Goal: Transaction & Acquisition: Purchase product/service

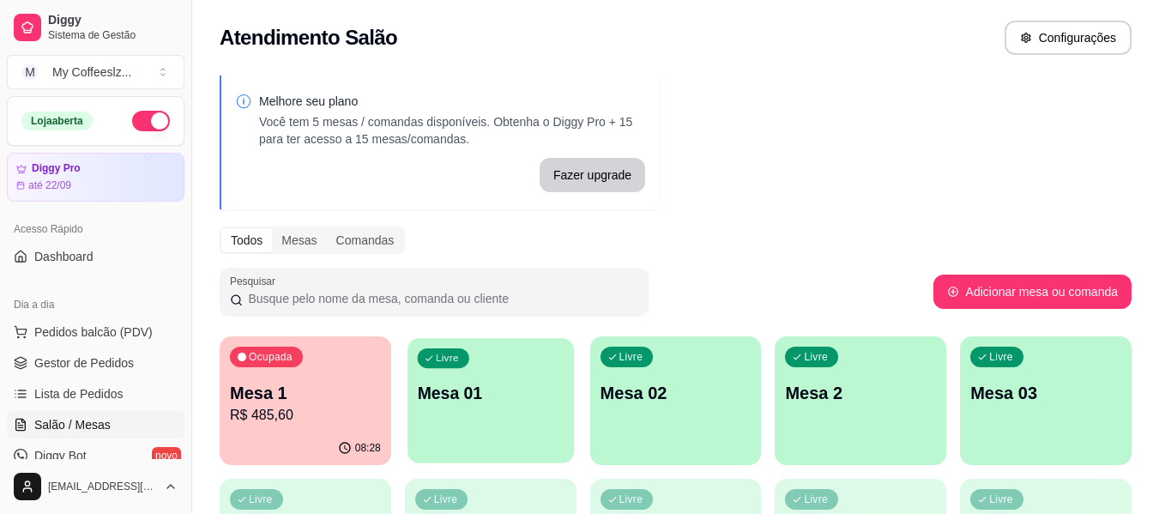
click at [498, 403] on p "Mesa 01" at bounding box center [490, 393] width 147 height 23
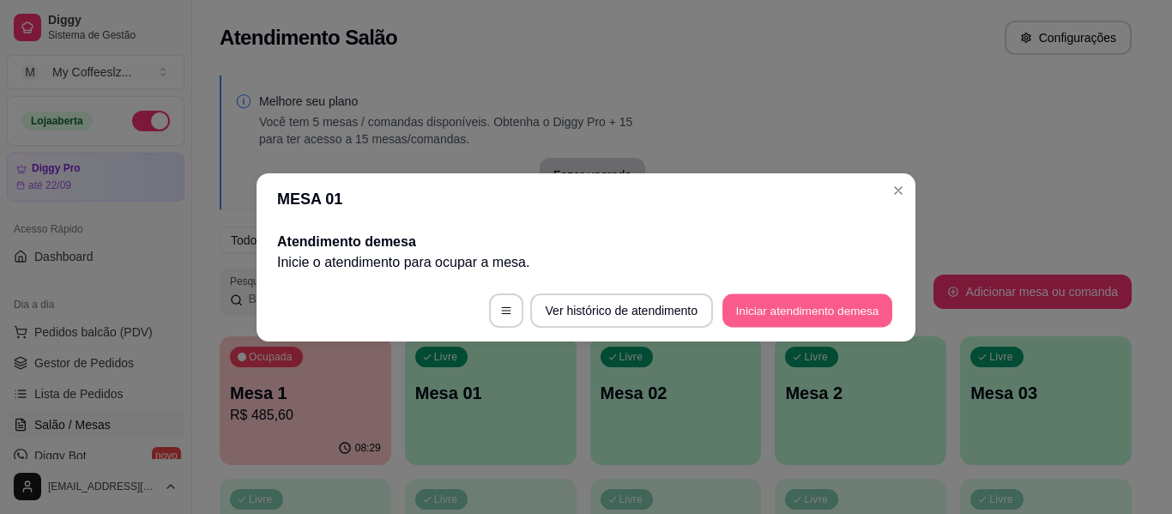
click at [794, 303] on button "Iniciar atendimento de mesa" at bounding box center [807, 309] width 170 height 33
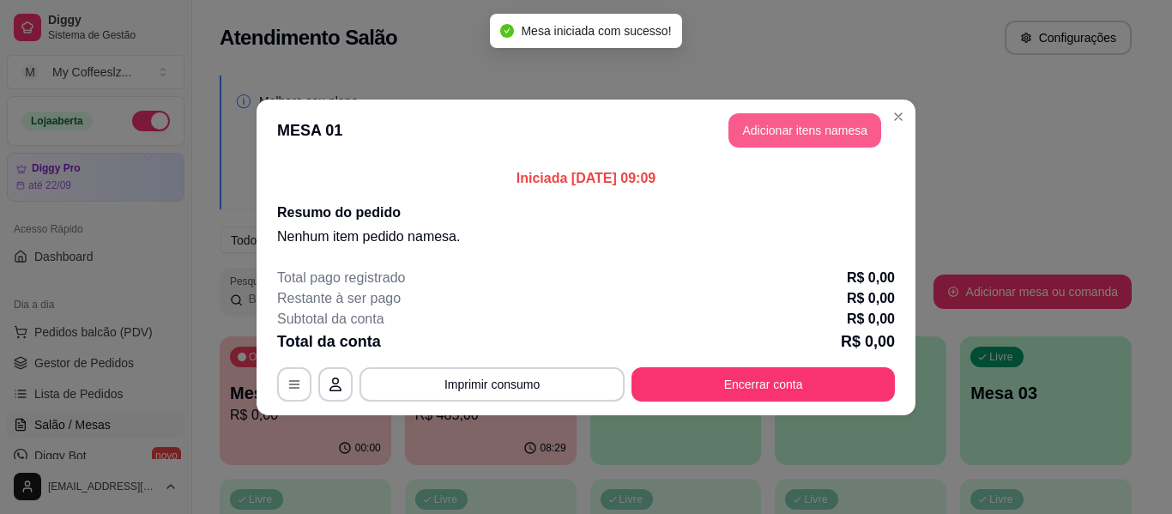
click at [733, 134] on button "Adicionar itens na mesa" at bounding box center [804, 130] width 153 height 34
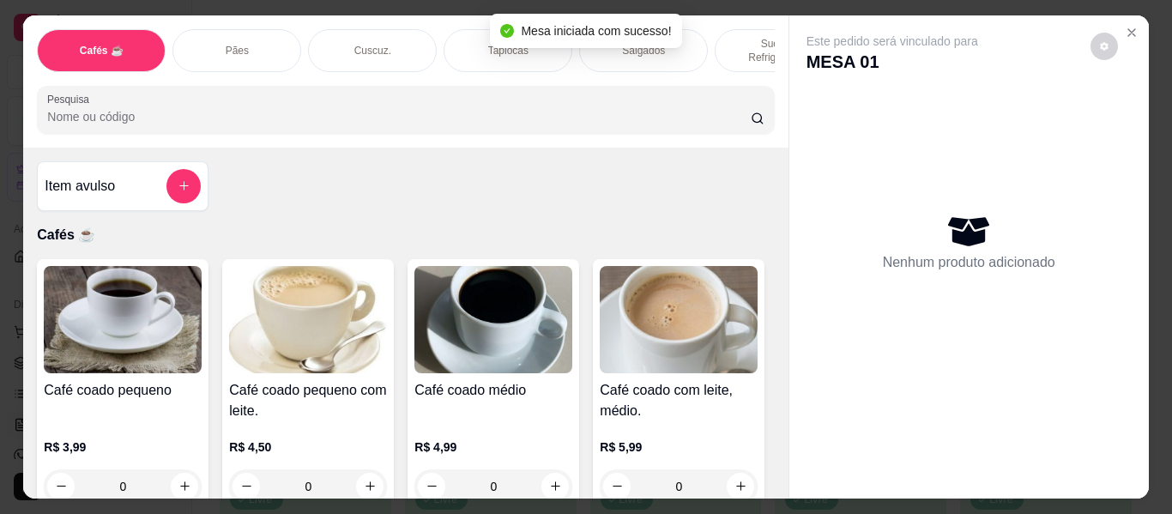
click at [385, 34] on div "Cuscuz." at bounding box center [372, 50] width 129 height 43
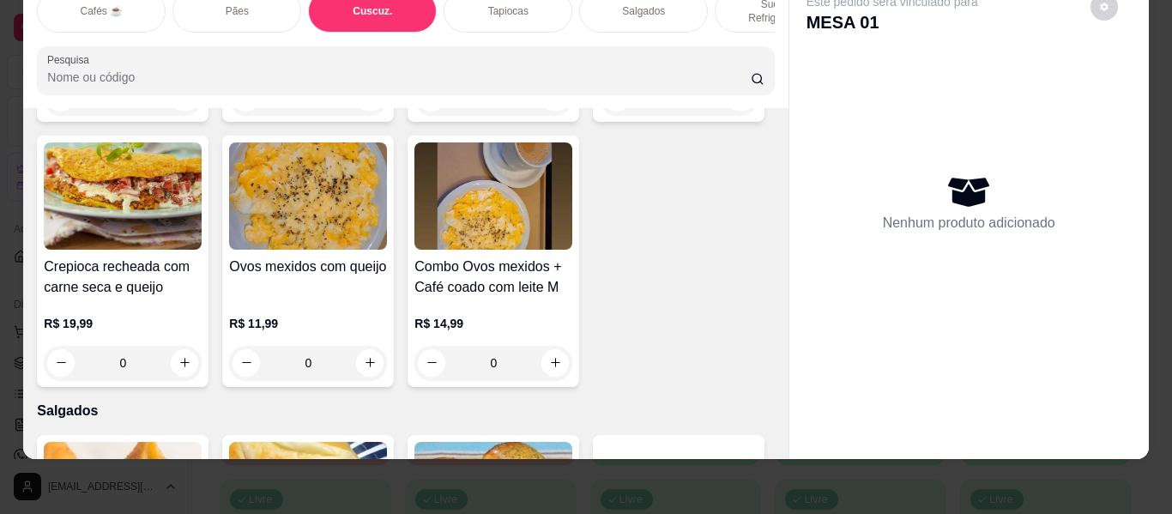
scroll to position [4881, 0]
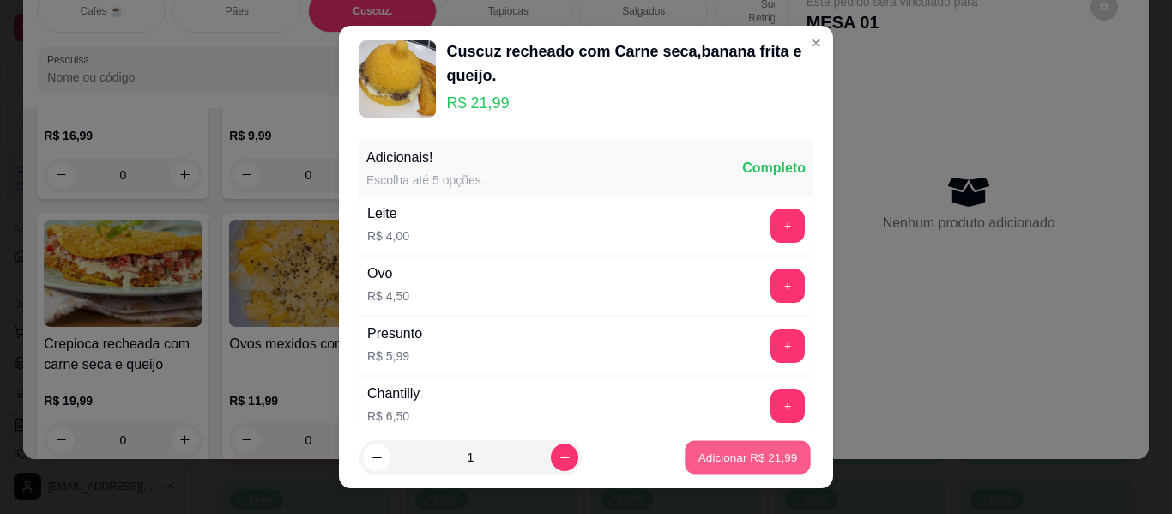
click at [727, 455] on p "Adicionar R$ 21,99" at bounding box center [748, 457] width 100 height 16
type input "1"
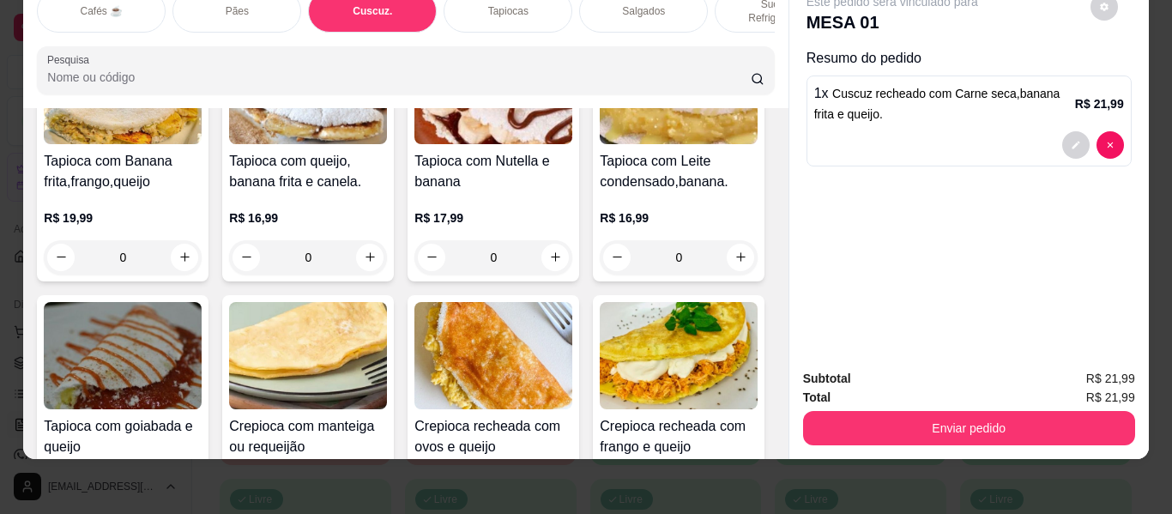
scroll to position [4452, 0]
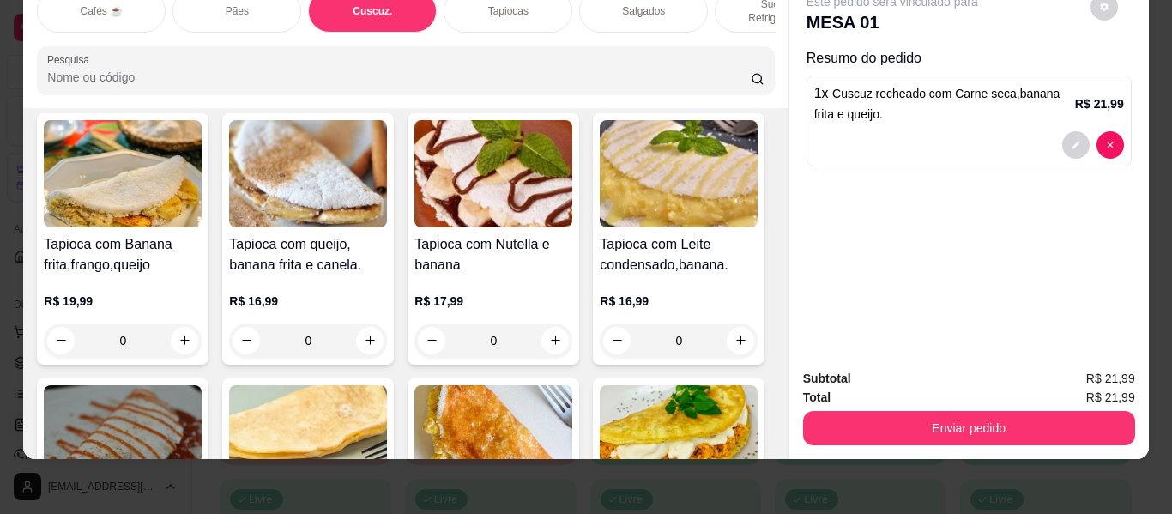
type input "0"
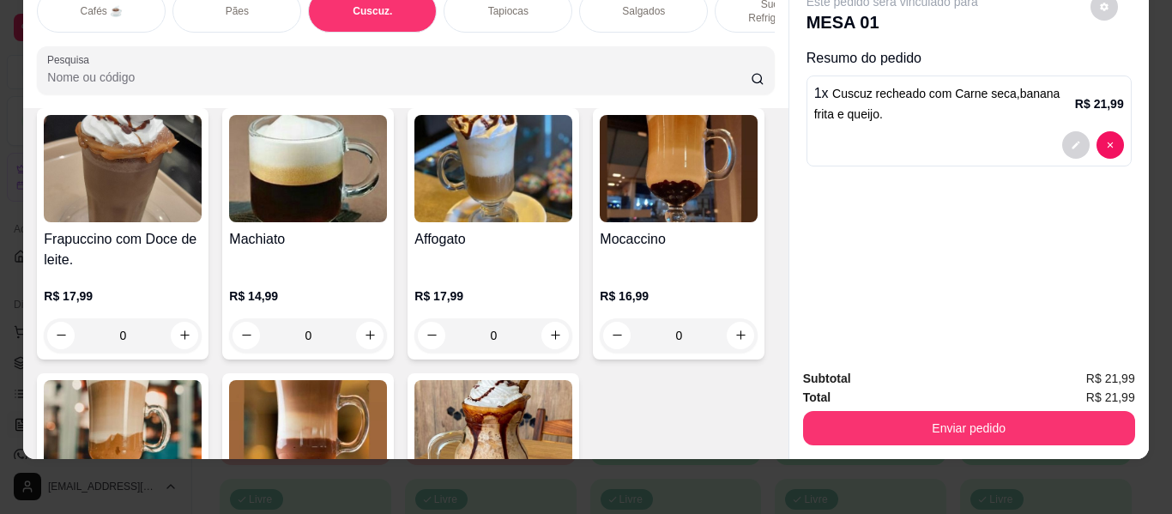
scroll to position [1973, 0]
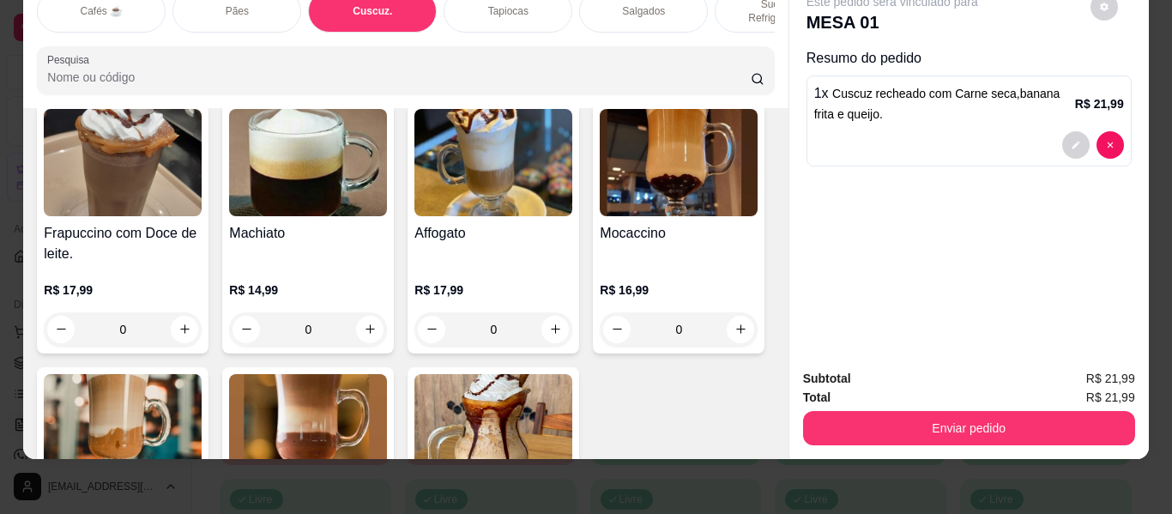
type input "1"
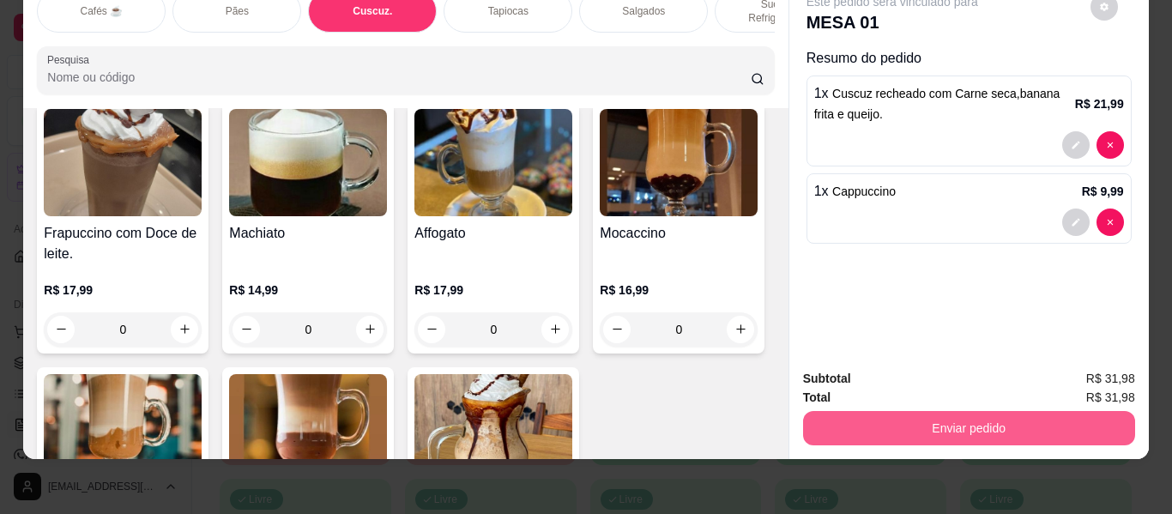
click at [895, 413] on button "Enviar pedido" at bounding box center [969, 428] width 332 height 34
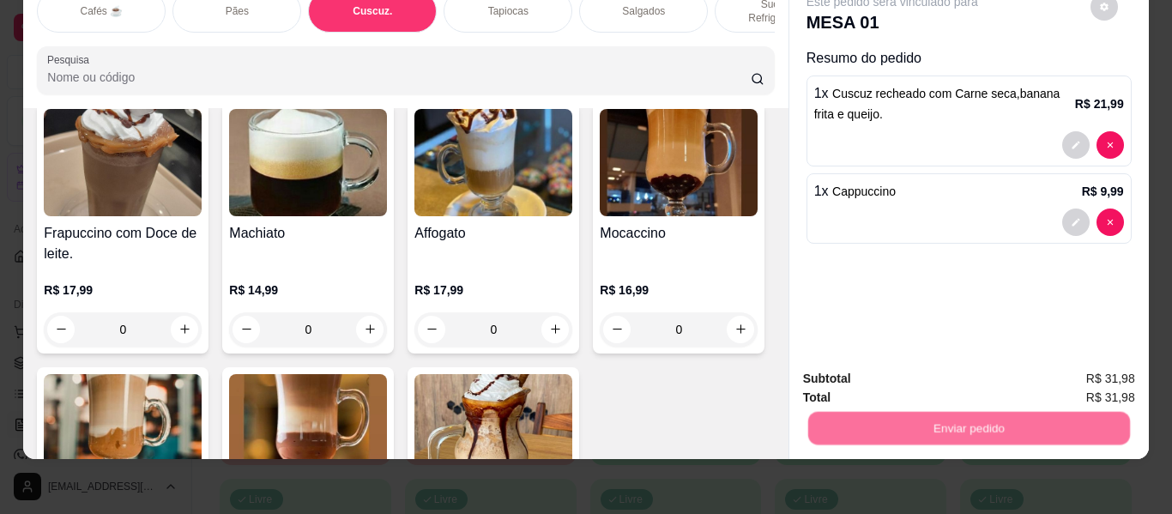
click at [889, 371] on button "Não registrar e enviar pedido" at bounding box center [912, 372] width 178 height 33
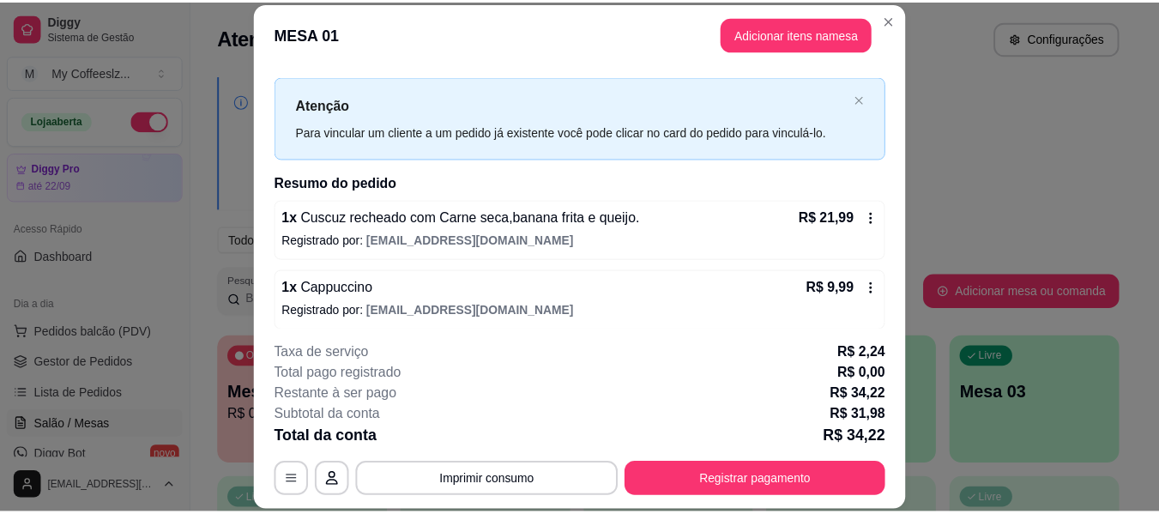
scroll to position [34, 0]
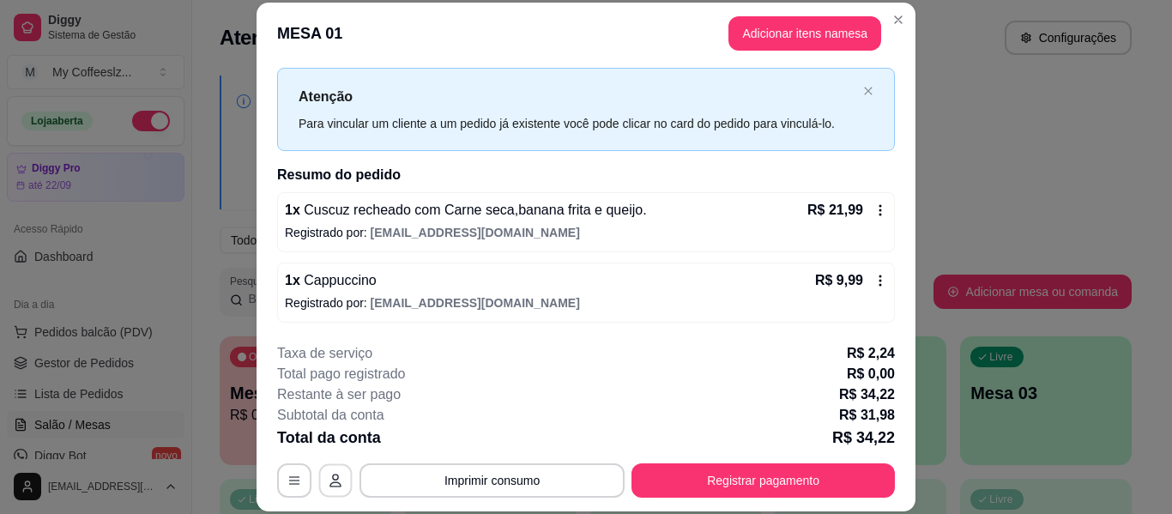
click at [329, 482] on icon "button" at bounding box center [336, 481] width 14 height 14
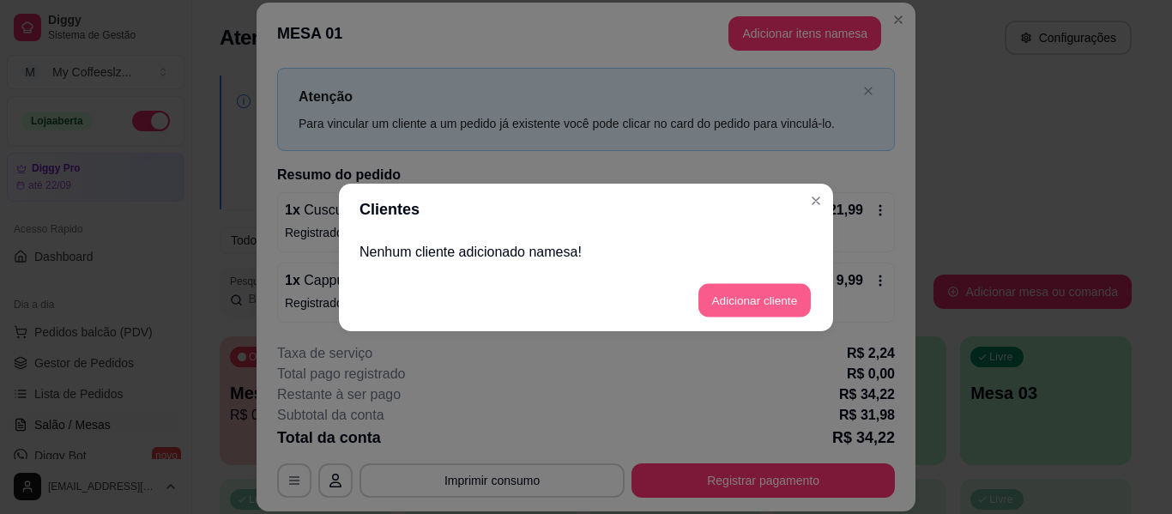
click at [745, 299] on button "Adicionar cliente" at bounding box center [754, 299] width 112 height 33
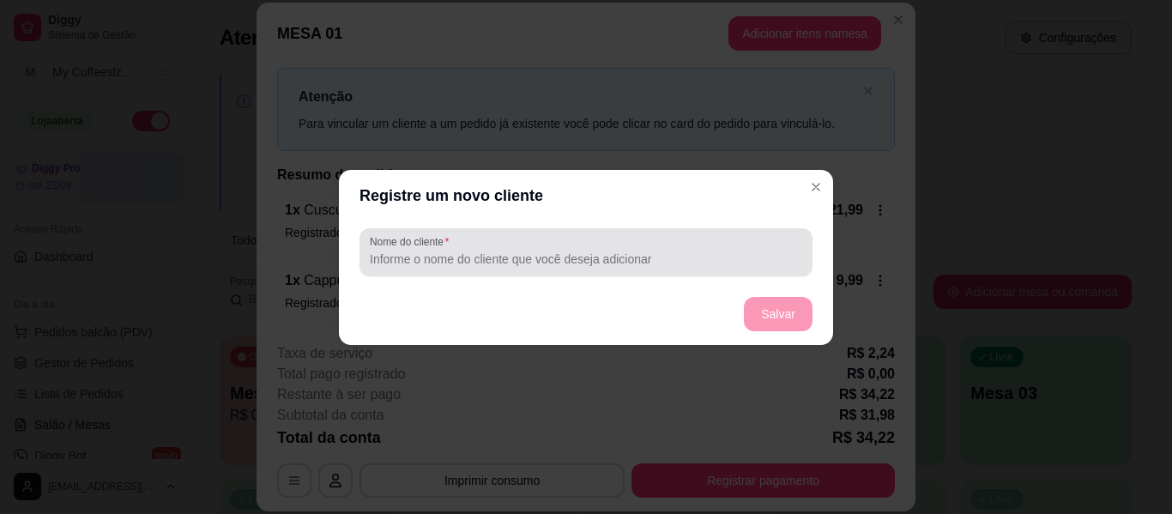
click at [560, 256] on input "Nome do cliente" at bounding box center [586, 258] width 432 height 17
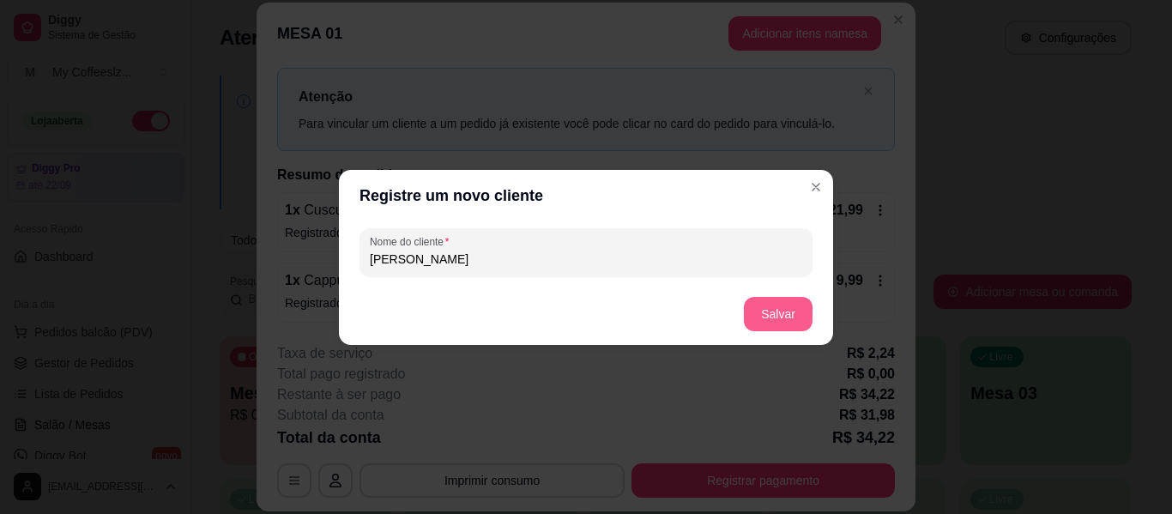
type input "[PERSON_NAME]"
click at [778, 298] on button "Salvar" at bounding box center [778, 314] width 69 height 34
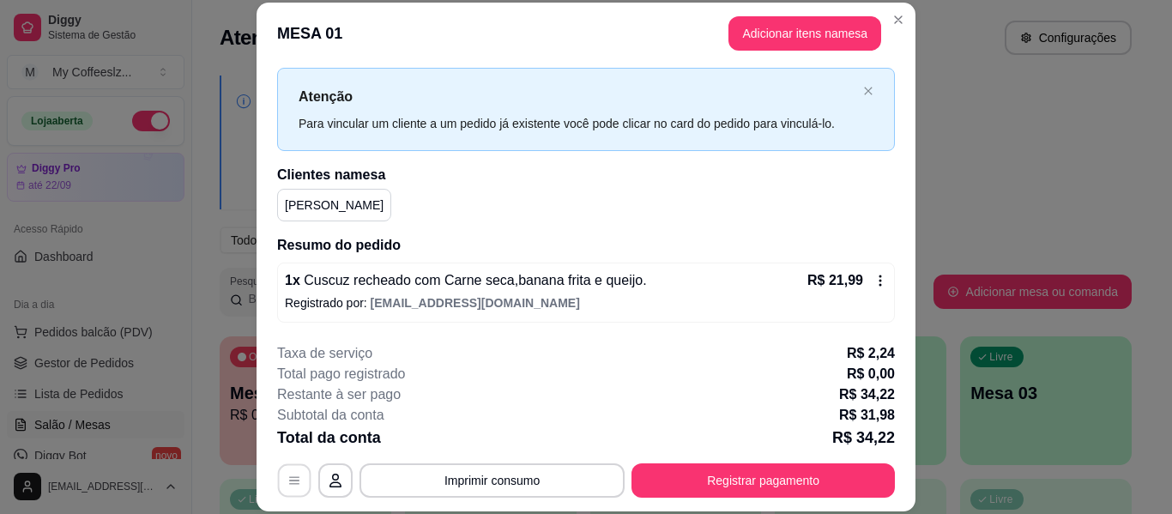
click at [281, 487] on button "button" at bounding box center [294, 480] width 33 height 33
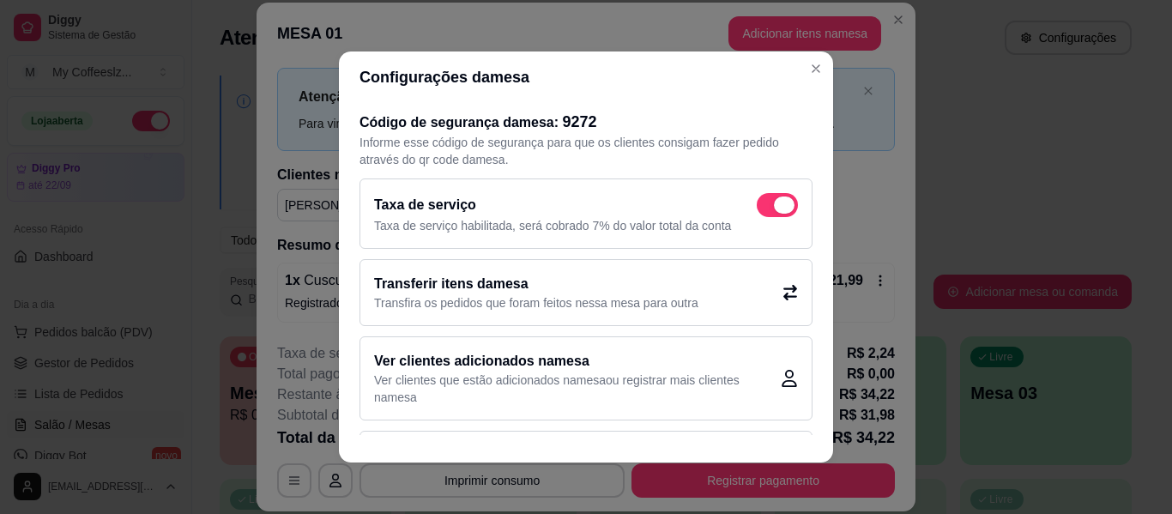
click at [774, 201] on span at bounding box center [784, 204] width 21 height 17
click at [766, 208] on input "checkbox" at bounding box center [761, 213] width 11 height 11
checkbox input "false"
